Goal: Transaction & Acquisition: Purchase product/service

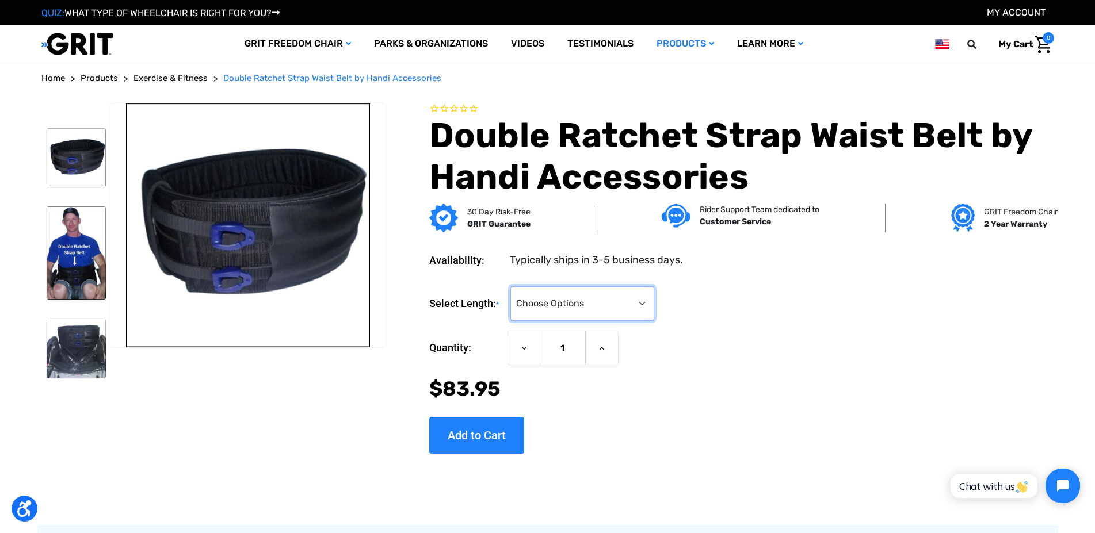
click at [510, 286] on select "Choose Options Regular (39"-48") Large (48"-56")" at bounding box center [582, 303] width 144 height 35
select select "1286"
click option "Large (48"-56")" at bounding box center [0, 0] width 0 height 0
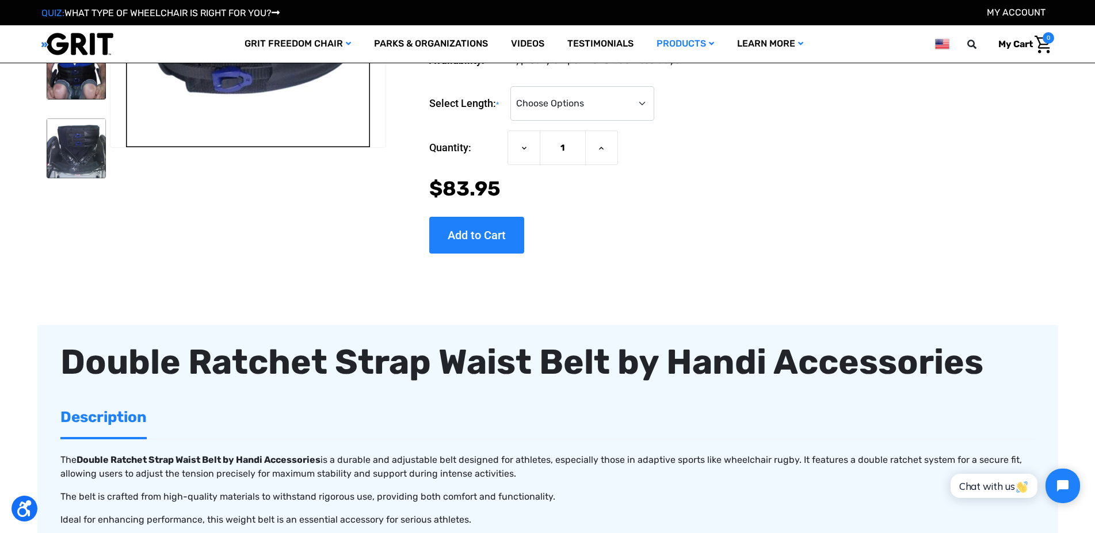
scroll to position [20, 0]
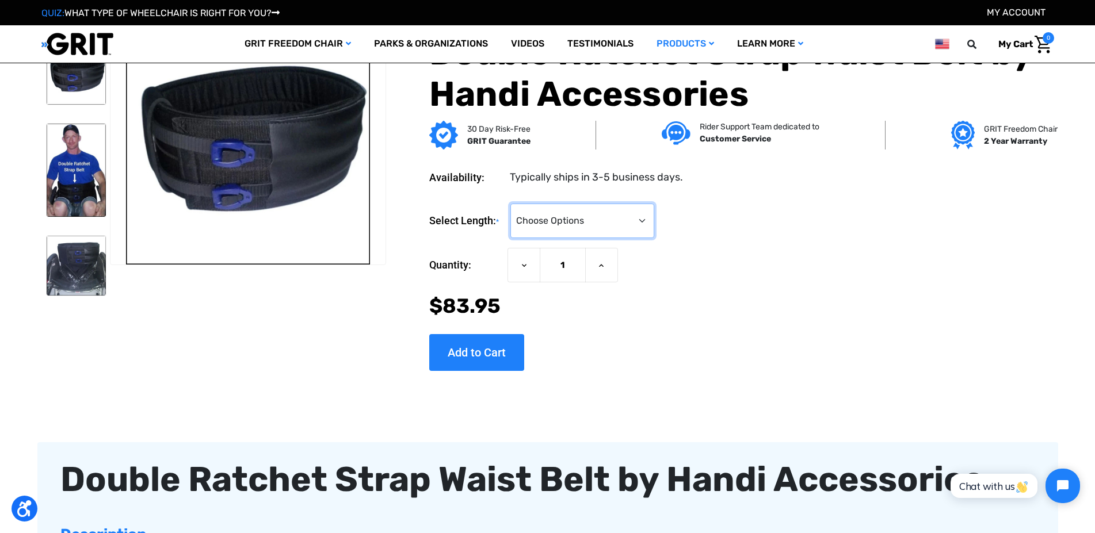
click at [510, 204] on select "Choose Options Regular (39"-48") Large (48"-56")" at bounding box center [582, 221] width 144 height 35
select select "1286"
click option "Large (48"-56")" at bounding box center [0, 0] width 0 height 0
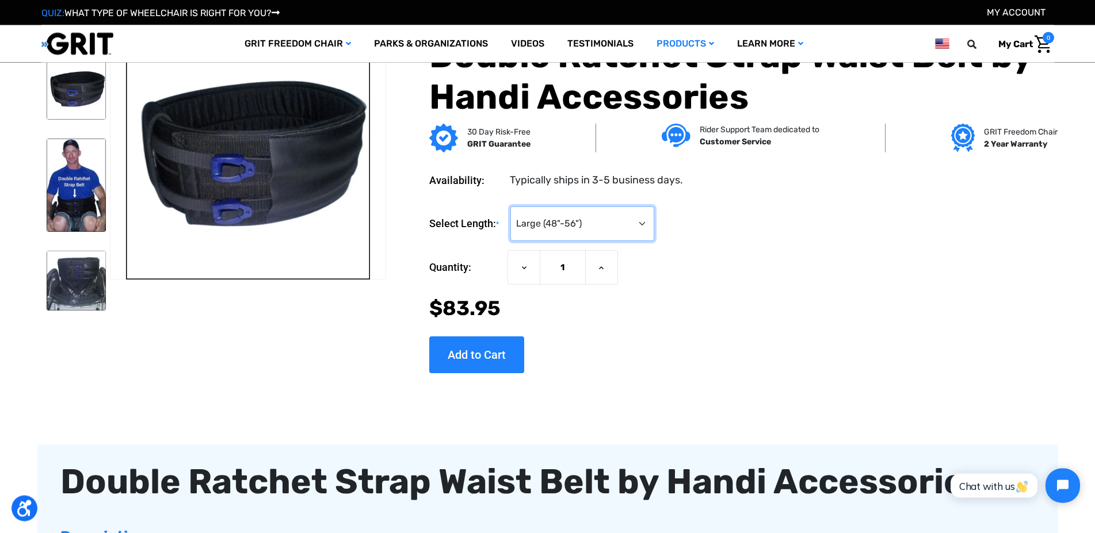
scroll to position [0, 0]
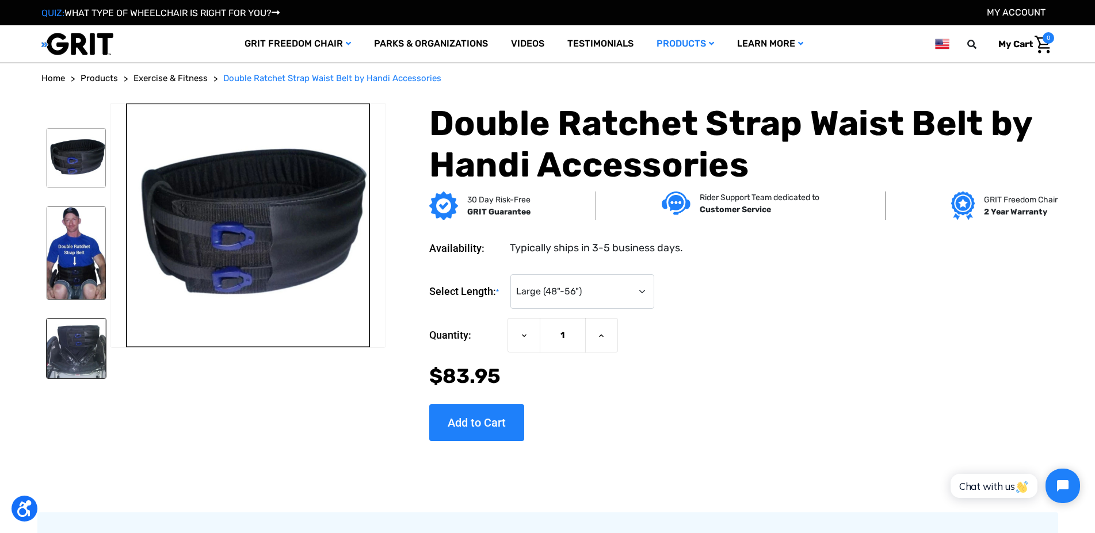
click at [82, 334] on img at bounding box center [77, 349] width 60 height 60
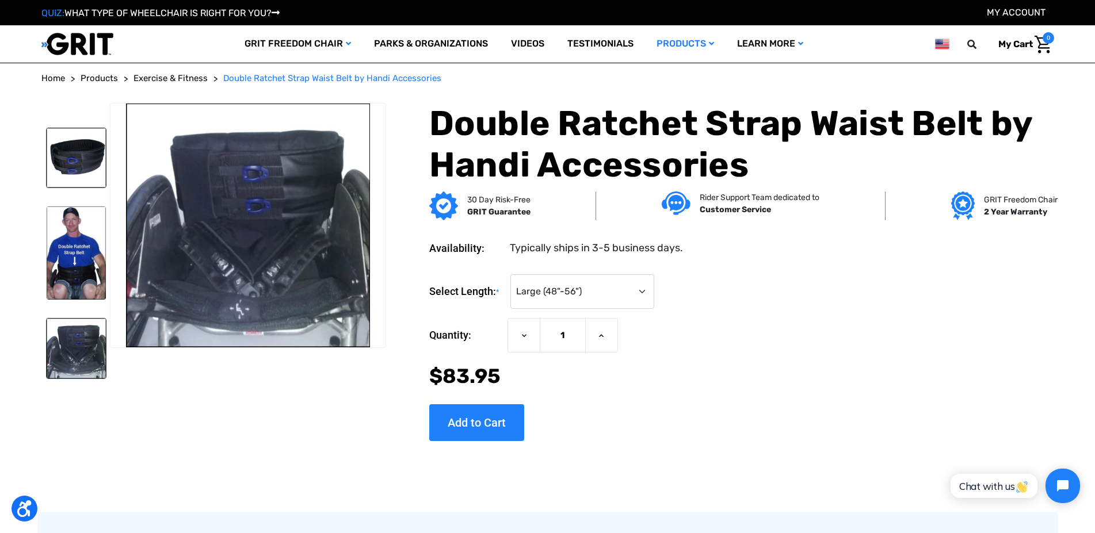
click at [70, 173] on img at bounding box center [77, 158] width 60 height 60
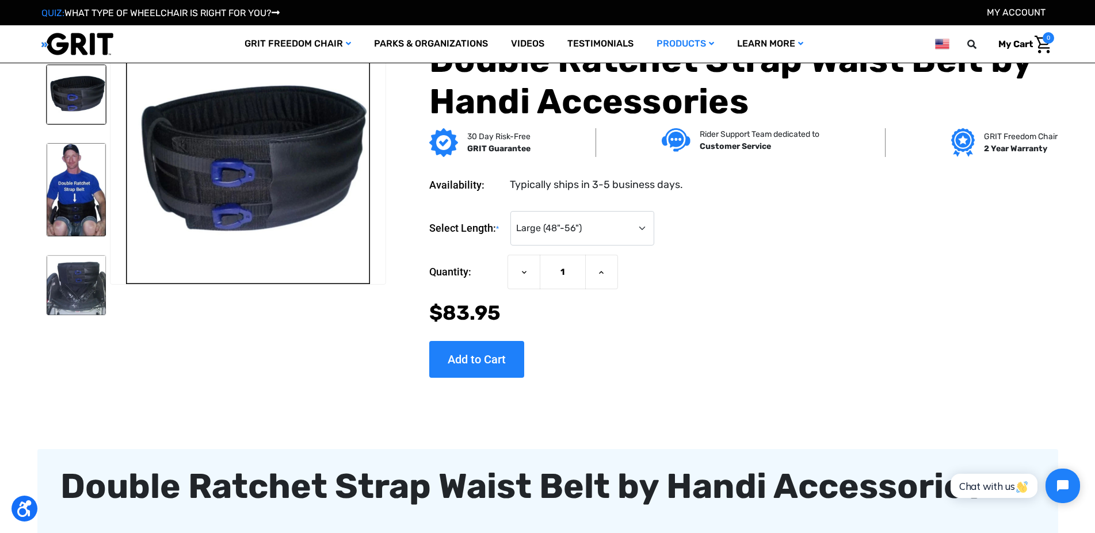
scroll to position [156, 0]
